Goal: Task Accomplishment & Management: Manage account settings

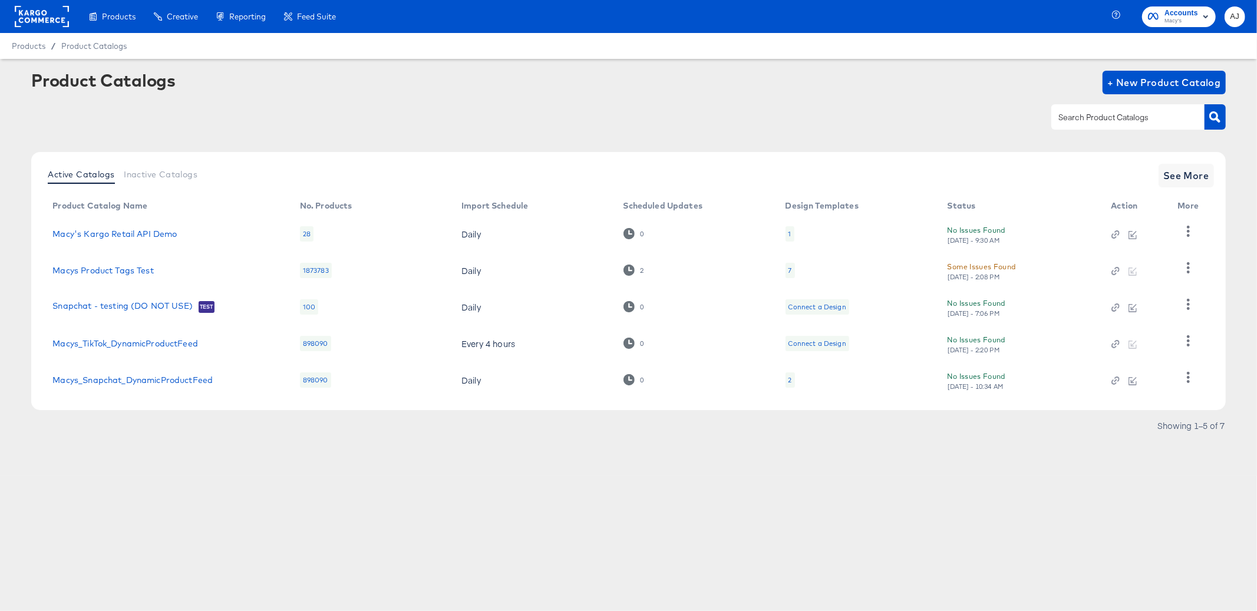
click at [266, 503] on div "Products Products Product Catalogs Enhance Your Product Catalog, Map Them to Pu…" at bounding box center [628, 305] width 1257 height 611
click at [50, 18] on rect at bounding box center [42, 16] width 54 height 21
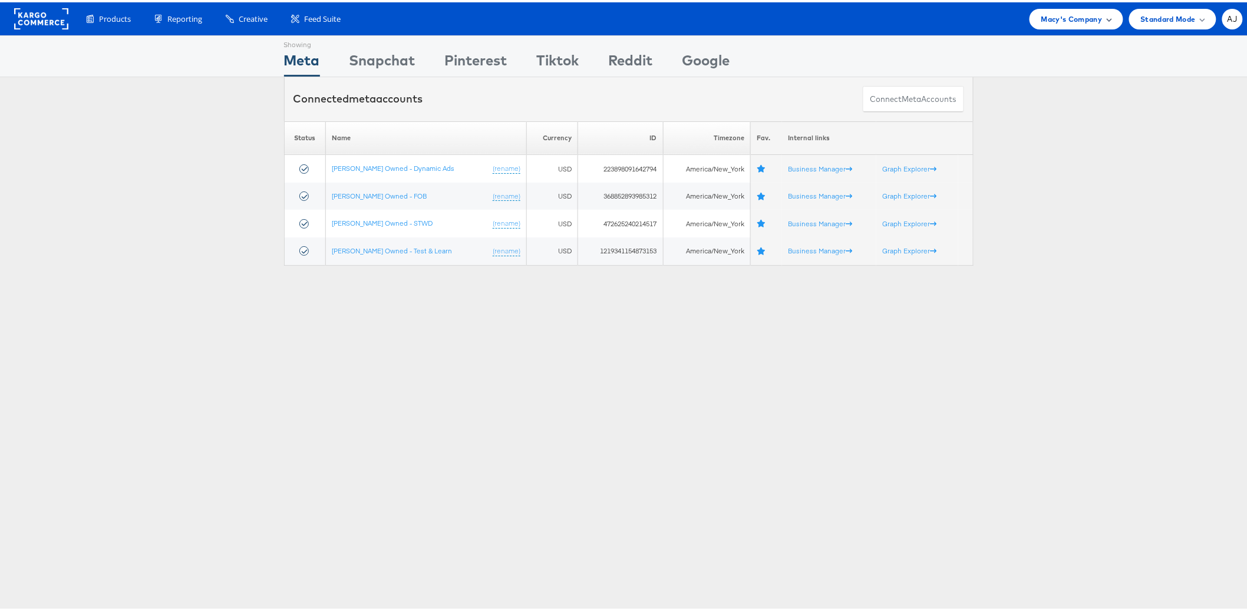
click at [1082, 20] on span "Macy's Company" at bounding box center [1071, 17] width 61 height 12
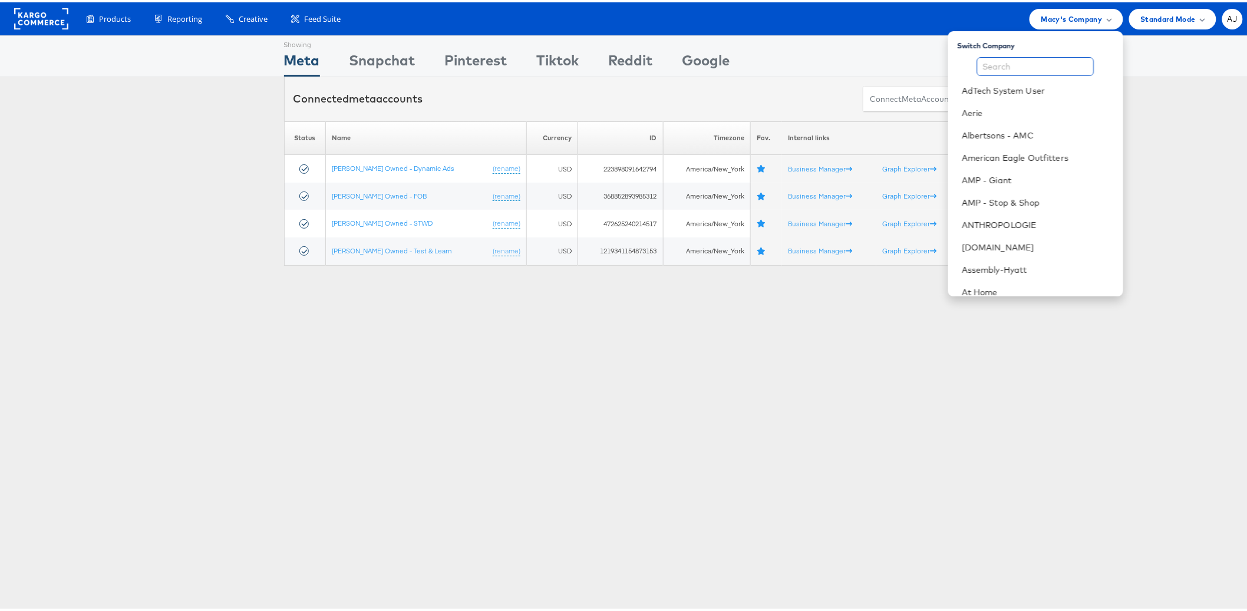
click at [1031, 60] on input "text" at bounding box center [1035, 64] width 117 height 19
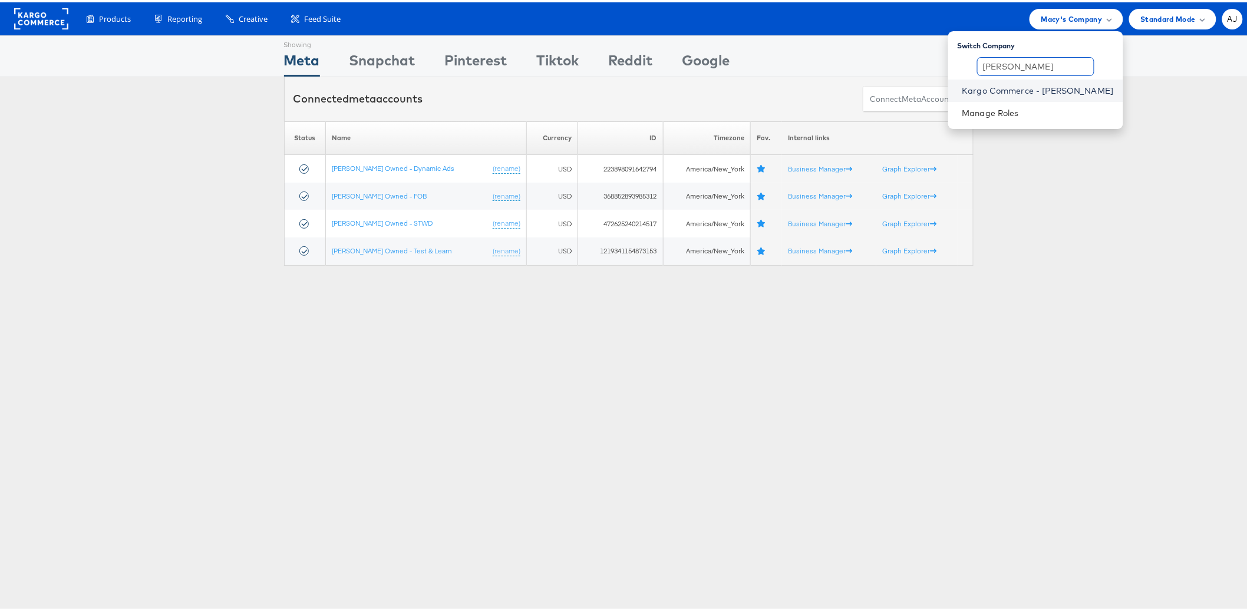
type input "alex j"
click at [1046, 88] on link "Kargo Commerce - Alex J" at bounding box center [1038, 89] width 151 height 12
